Goal: Navigation & Orientation: Find specific page/section

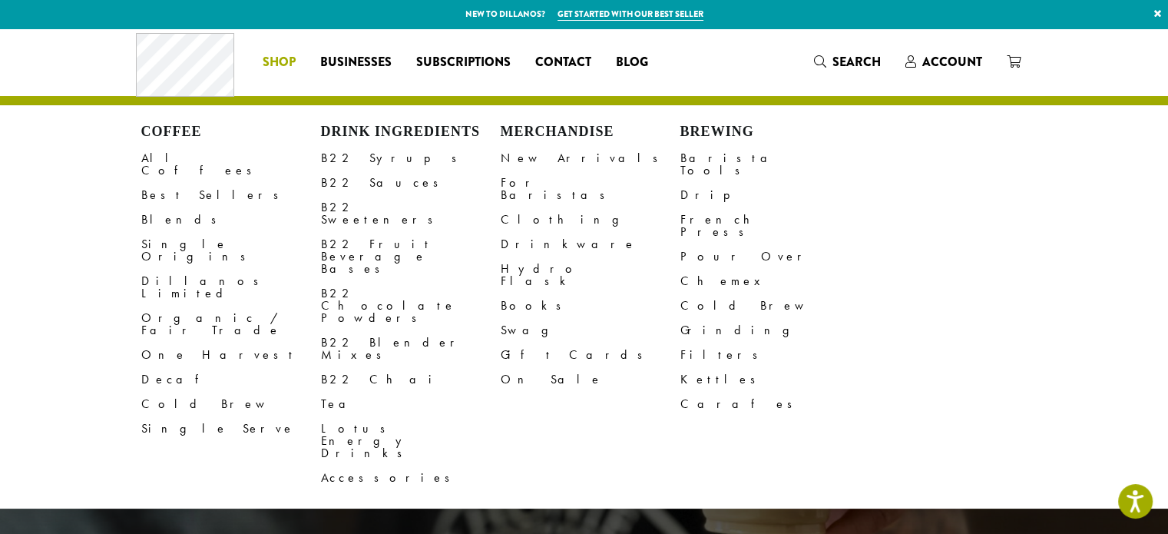
click at [286, 59] on span "Shop" at bounding box center [279, 62] width 33 height 19
click at [525, 208] on link "Clothing" at bounding box center [591, 219] width 180 height 25
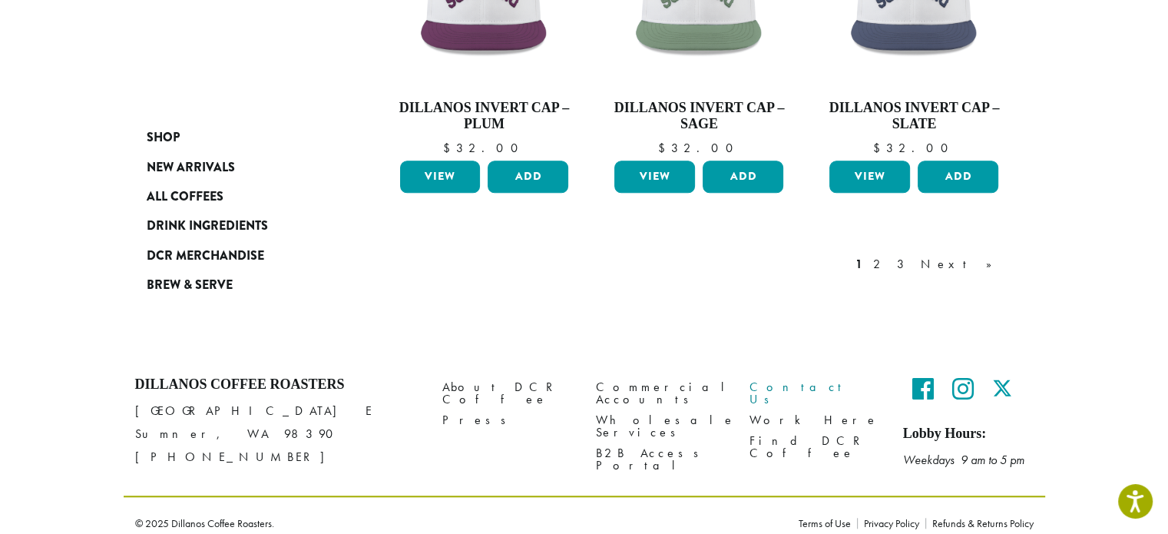
scroll to position [1367, 0]
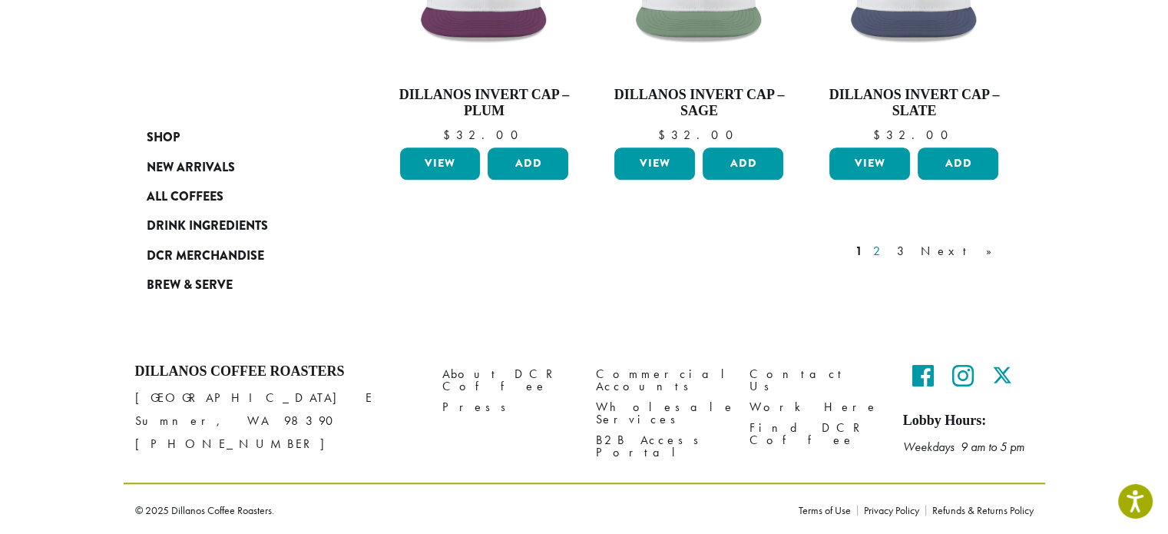
click at [889, 247] on link "2" at bounding box center [879, 251] width 19 height 18
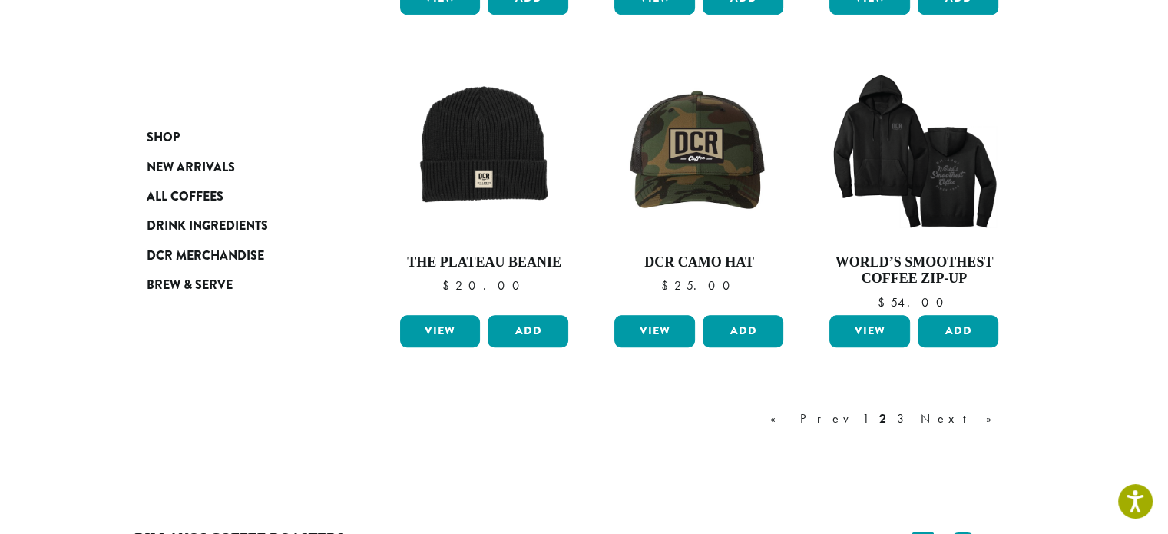
scroll to position [1317, 0]
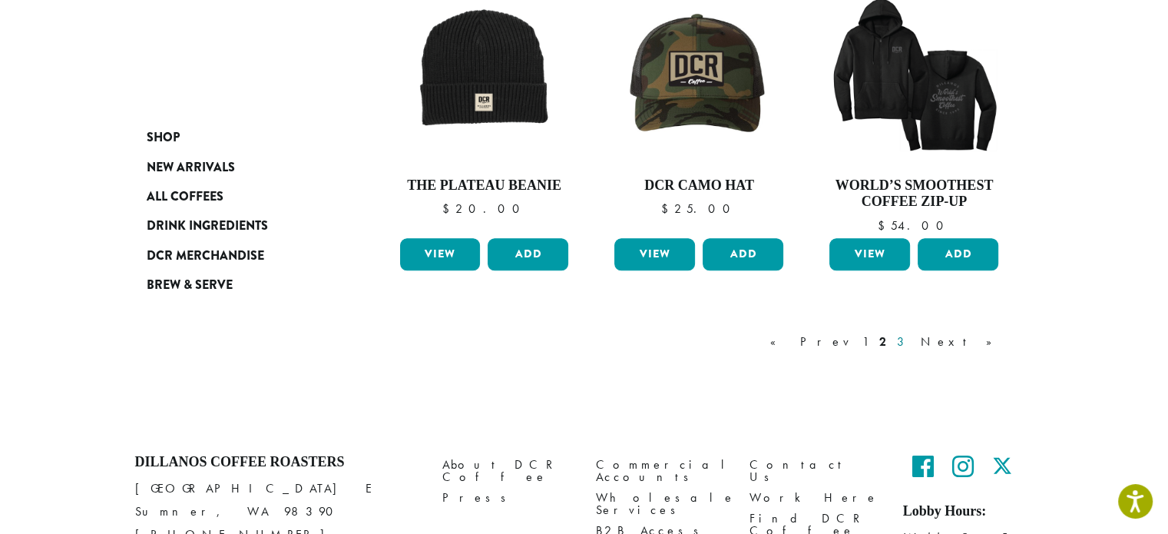
click at [913, 341] on link "3" at bounding box center [903, 341] width 19 height 18
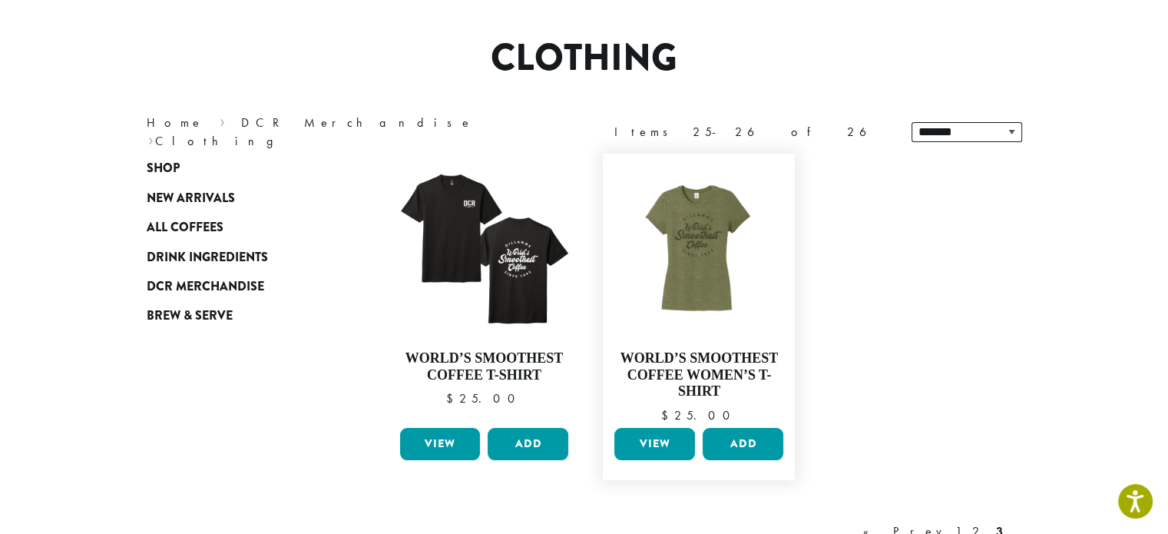
scroll to position [94, 0]
